Goal: Find specific page/section: Find specific page/section

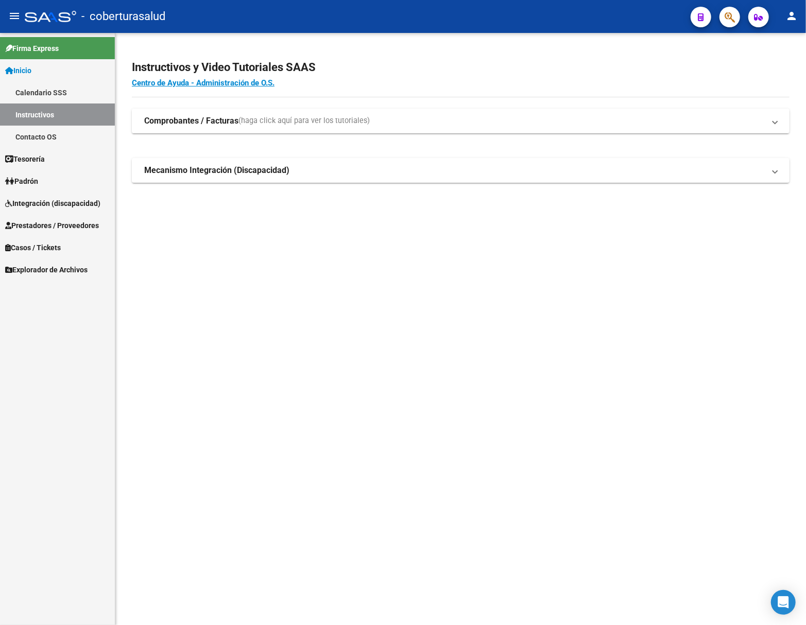
click at [74, 194] on link "Integración (discapacidad)" at bounding box center [57, 203] width 115 height 22
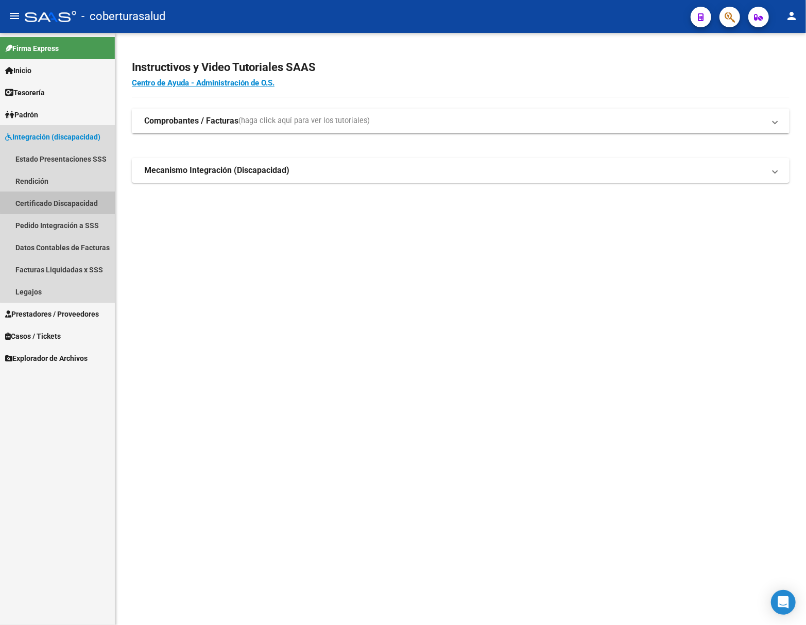
click at [66, 198] on link "Certificado Discapacidad" at bounding box center [57, 203] width 115 height 22
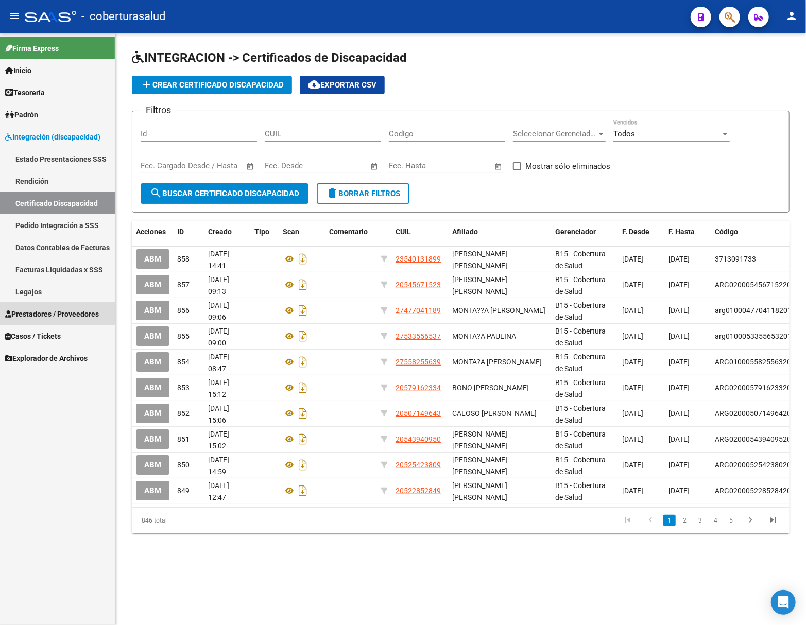
click at [42, 304] on link "Prestadores / Proveedores" at bounding box center [57, 314] width 115 height 22
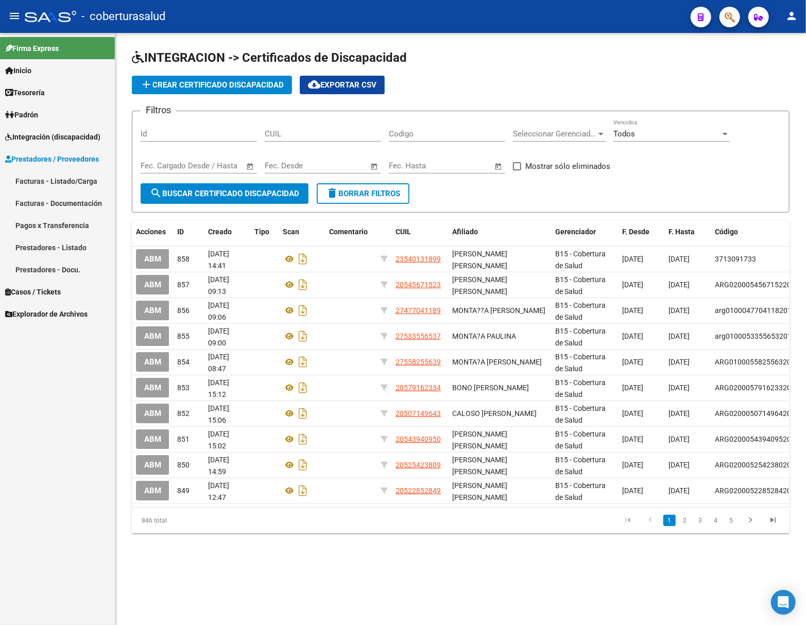
click at [42, 128] on link "Integración (discapacidad)" at bounding box center [57, 137] width 115 height 22
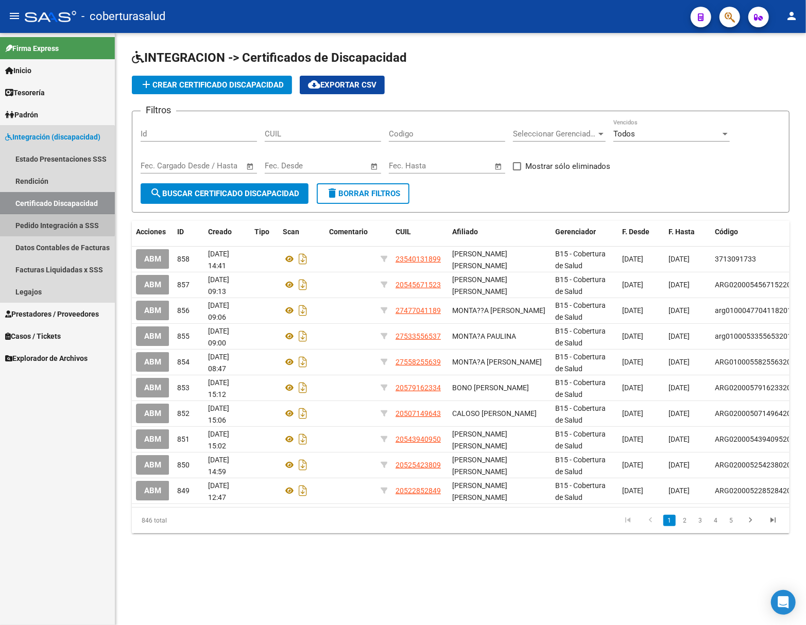
click at [48, 221] on link "Pedido Integración a SSS" at bounding box center [57, 225] width 115 height 22
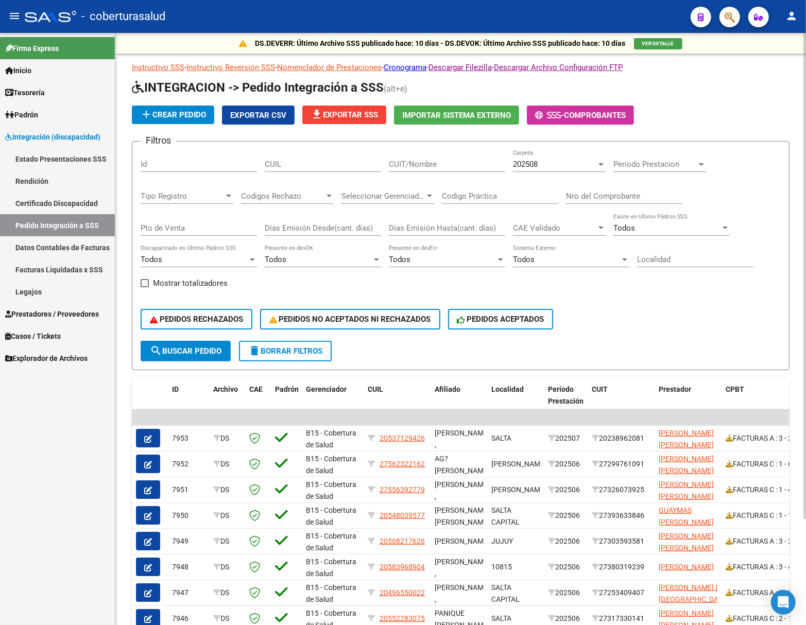
click at [212, 345] on button "search Buscar Pedido" at bounding box center [186, 351] width 90 height 21
